Goal: Check status: Check status

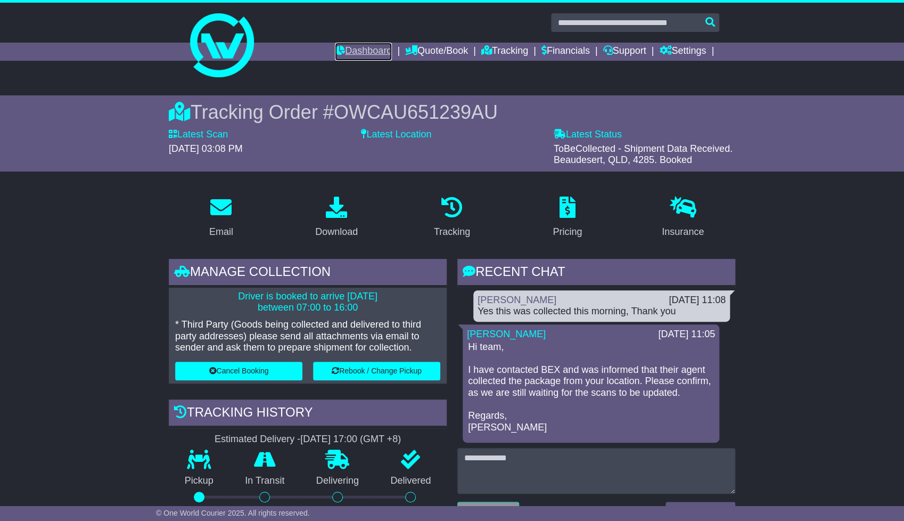
click at [346, 52] on link "Dashboard" at bounding box center [363, 52] width 57 height 18
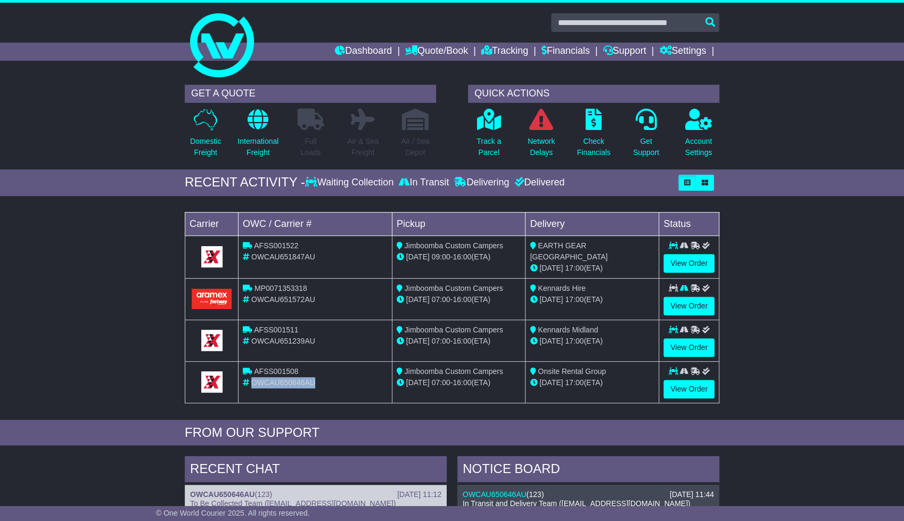
drag, startPoint x: 318, startPoint y: 379, endPoint x: 252, endPoint y: 378, distance: 65.5
click at [252, 378] on div "OWCAU650646AU" at bounding box center [315, 382] width 145 height 11
copy span "OWCAU650646AU"
click at [679, 387] on link "View Order" at bounding box center [688, 389] width 51 height 19
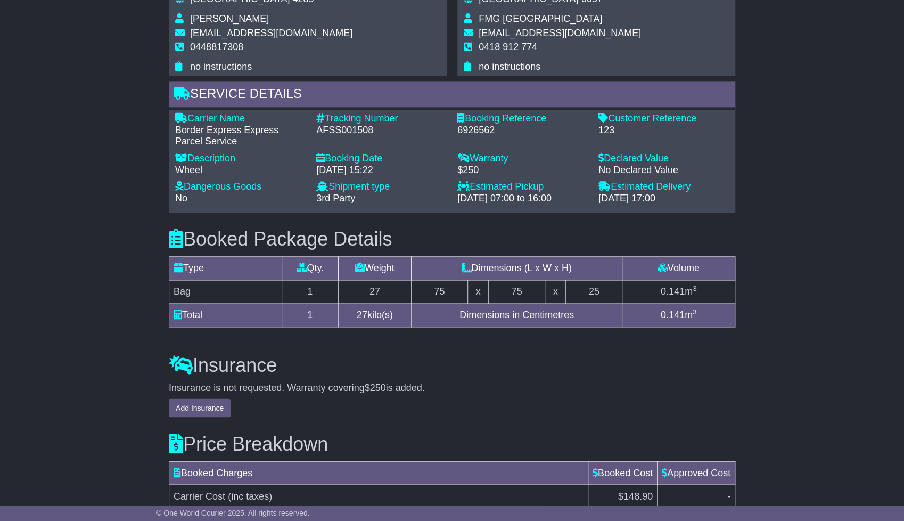
scroll to position [530, 0]
